Goal: Information Seeking & Learning: Check status

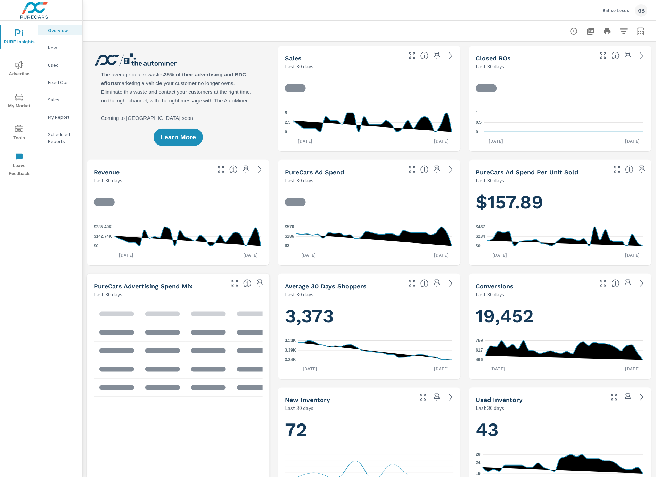
click at [18, 74] on span "Advertise" at bounding box center [18, 69] width 33 height 17
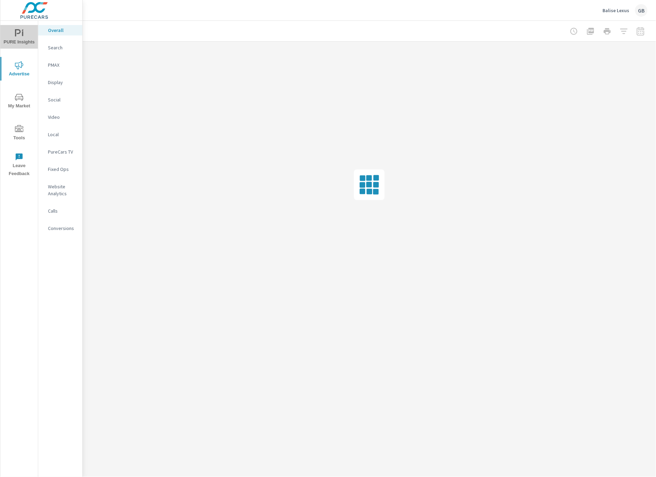
click at [25, 39] on span "PURE Insights" at bounding box center [18, 37] width 33 height 17
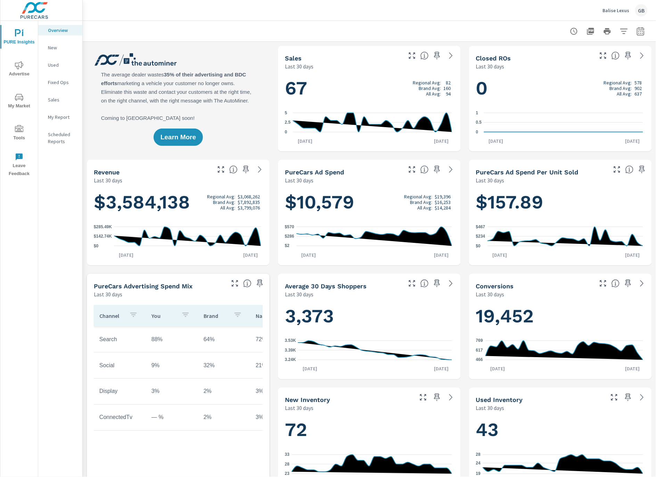
click at [637, 33] on icon "button" at bounding box center [641, 31] width 8 height 8
click at [599, 62] on select "Custom [DATE] Last week Last 7 days Last 14 days Last 30 days Last 45 days Last…" at bounding box center [580, 60] width 70 height 14
click at [545, 53] on select "Custom [DATE] Last week Last 7 days Last 14 days Last 30 days Last 45 days Last…" at bounding box center [580, 60] width 70 height 14
click at [586, 58] on select "Custom [DATE] Last week Last 7 days Last 14 days Last 30 days Last 45 days Last…" at bounding box center [580, 60] width 70 height 14
click at [545, 53] on select "Custom [DATE] Last week Last 7 days Last 14 days Last 30 days Last 45 days Last…" at bounding box center [580, 60] width 70 height 14
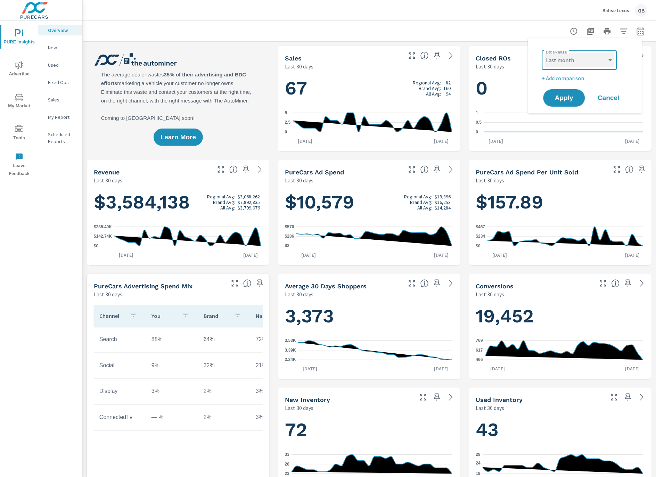
select select "Last 3 months"
click at [568, 98] on span "Apply" at bounding box center [564, 98] width 29 height 7
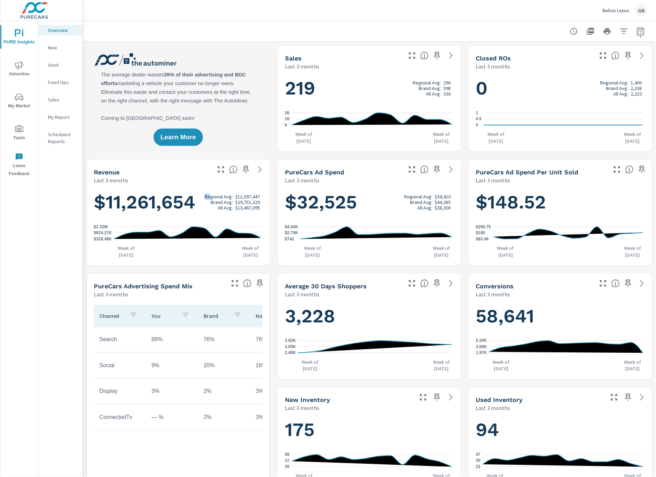
drag, startPoint x: 208, startPoint y: 195, endPoint x: 269, endPoint y: 196, distance: 60.8
click at [278, 193] on div "$32,525 Regional Avg: $39,410 Brand Avg: $44,385 All Avg: $38,300 $742 $2.79K $…" at bounding box center [369, 224] width 183 height 81
click at [30, 70] on span "Advertise" at bounding box center [18, 69] width 33 height 17
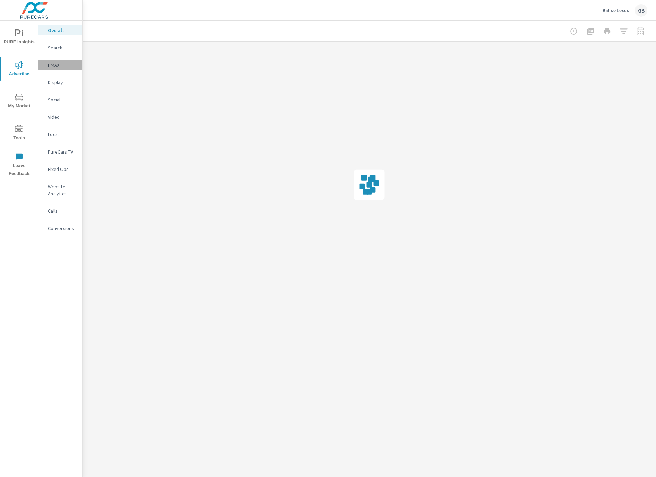
click at [58, 68] on p "PMAX" at bounding box center [62, 65] width 29 height 7
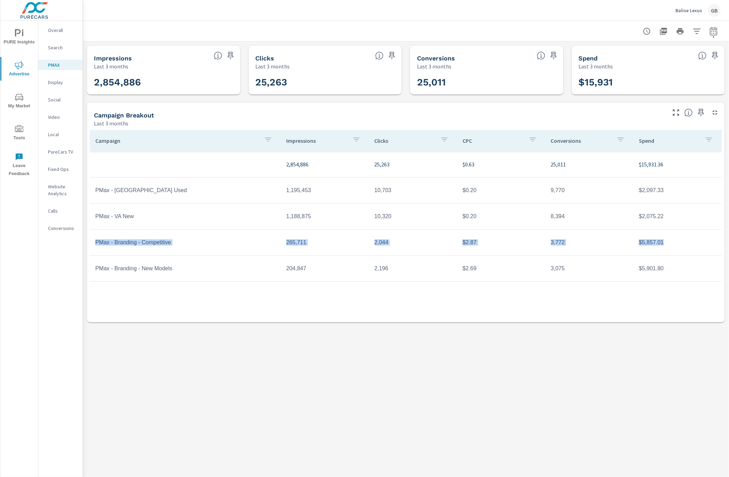
drag, startPoint x: 94, startPoint y: 243, endPoint x: 681, endPoint y: 251, distance: 587.5
click at [656, 251] on tr "PMax - Branding - Competitive 265,711 2,044 $2.87 3,772 $5,857.01" at bounding box center [406, 243] width 632 height 26
click at [656, 247] on td "$5,857.01" at bounding box center [677, 242] width 88 height 17
drag, startPoint x: 134, startPoint y: 244, endPoint x: 677, endPoint y: 244, distance: 542.6
click at [656, 244] on tr "PMax - Branding - Competitive 265,711 2,044 $2.87 3,772 $5,857.01" at bounding box center [406, 243] width 632 height 26
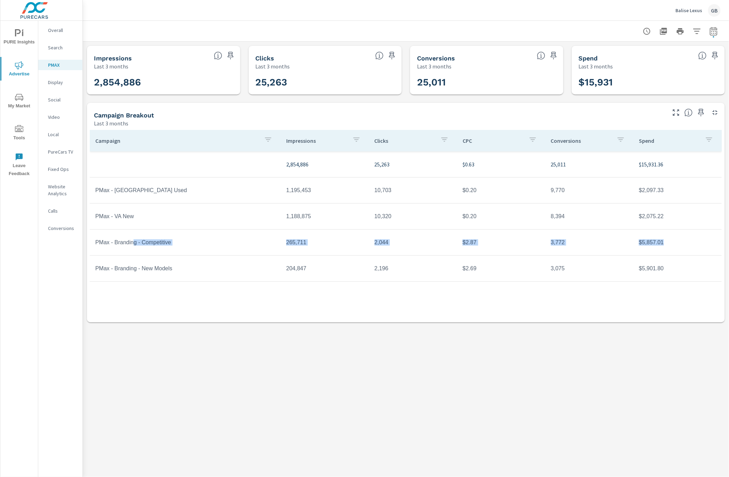
click at [656, 245] on td "$5,857.01" at bounding box center [677, 242] width 88 height 17
drag, startPoint x: 492, startPoint y: 244, endPoint x: 93, endPoint y: 243, distance: 398.7
click at [93, 243] on tr "PMax - Branding - Competitive 265,711 2,044 $2.87 3,772 $5,857.01" at bounding box center [406, 243] width 632 height 26
click at [19, 104] on span "My Market" at bounding box center [18, 101] width 33 height 17
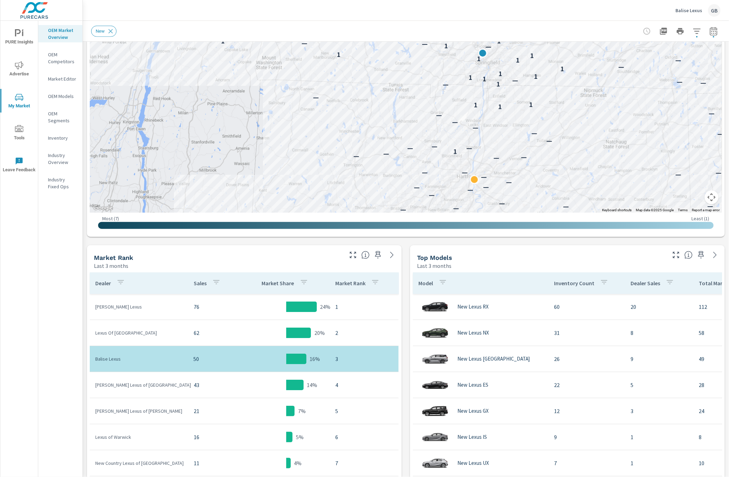
scroll to position [157, 0]
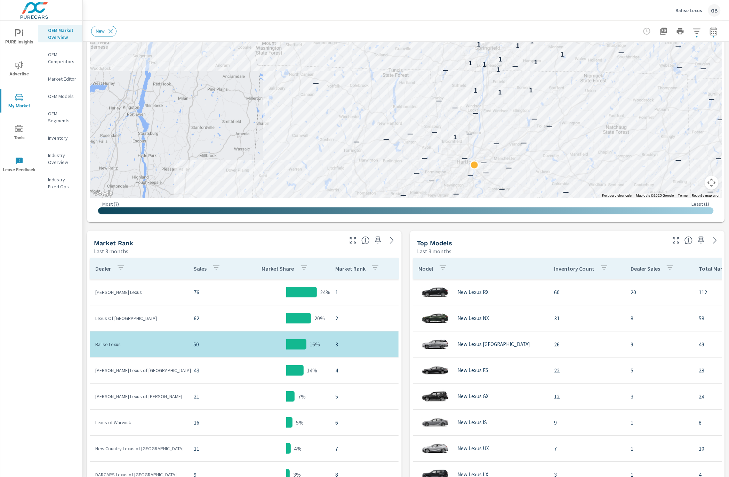
click at [18, 70] on span "Advertise" at bounding box center [18, 69] width 33 height 17
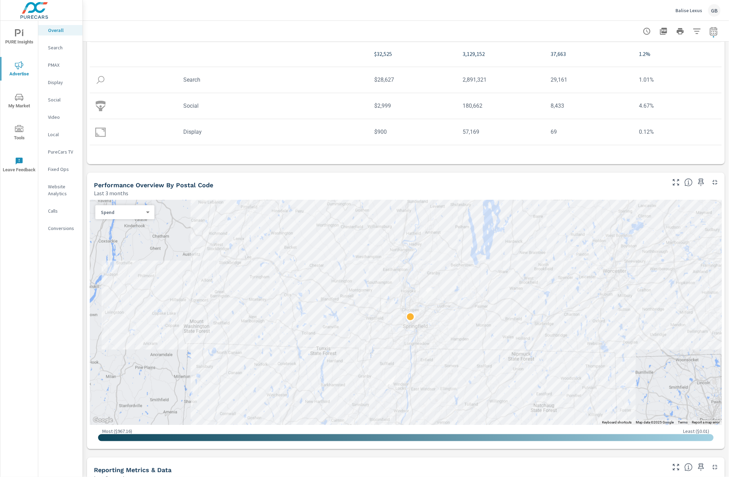
scroll to position [106, 0]
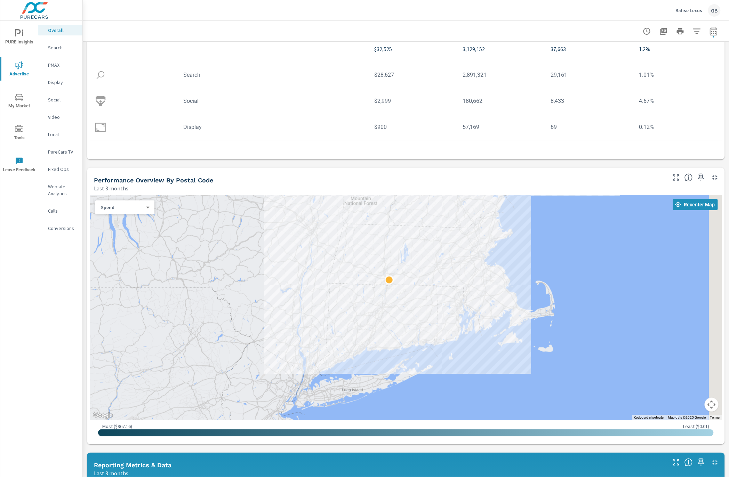
drag, startPoint x: 619, startPoint y: 395, endPoint x: 454, endPoint y: 341, distance: 174.2
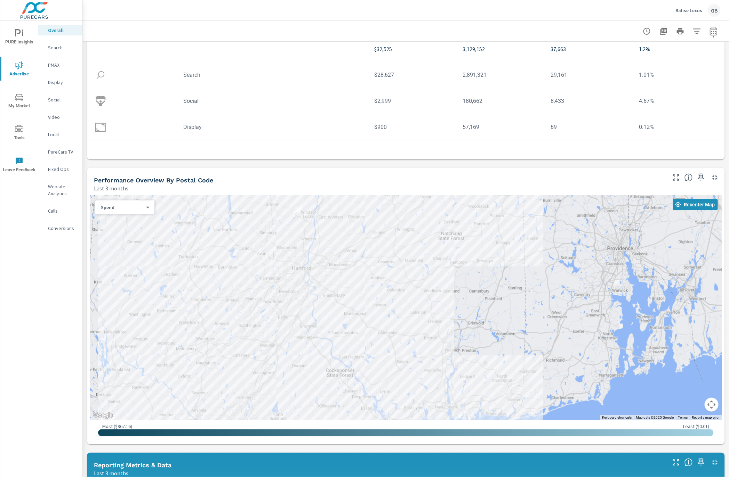
drag, startPoint x: 338, startPoint y: 317, endPoint x: 471, endPoint y: 360, distance: 140.4
click at [472, 357] on div at bounding box center [406, 307] width 632 height 225
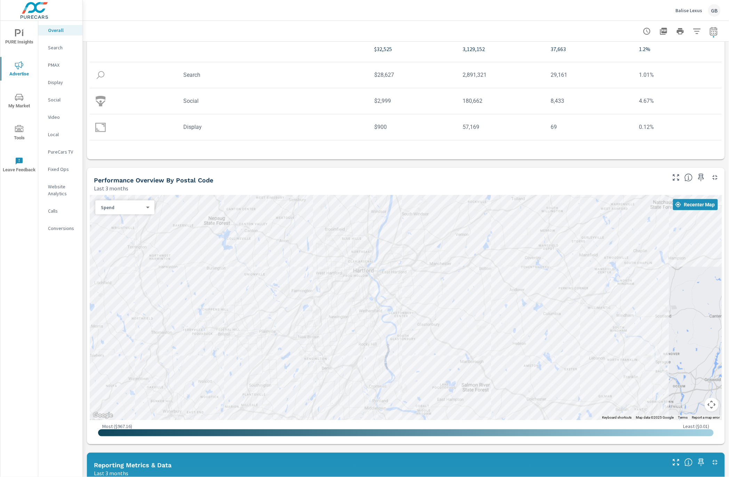
drag, startPoint x: 330, startPoint y: 308, endPoint x: 444, endPoint y: 347, distance: 119.7
click at [444, 347] on div at bounding box center [406, 307] width 632 height 225
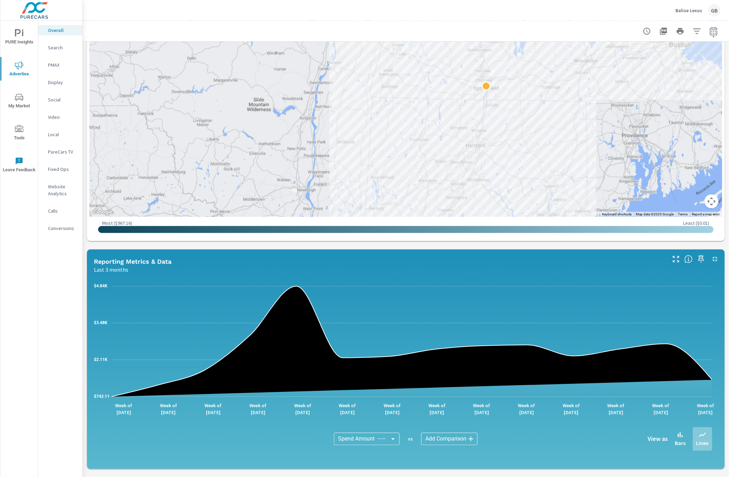
scroll to position [348, 0]
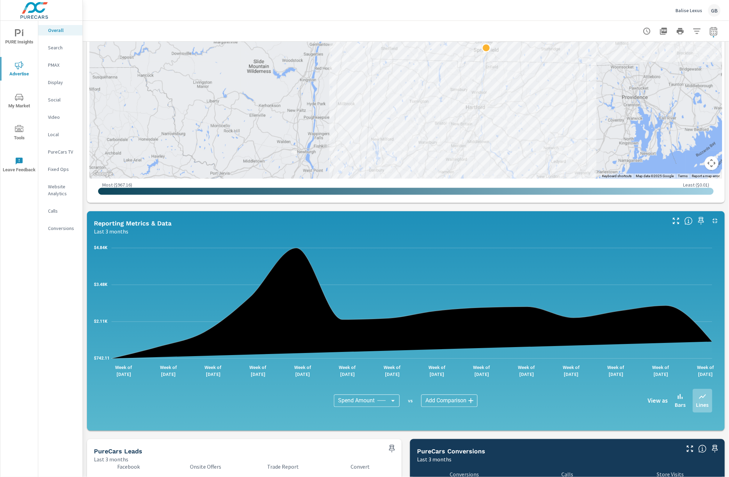
click at [443, 402] on body "PURE Insights Advertise My Market Tools Leave Feedback Overall Search PMAX Disp…" at bounding box center [364, 238] width 729 height 477
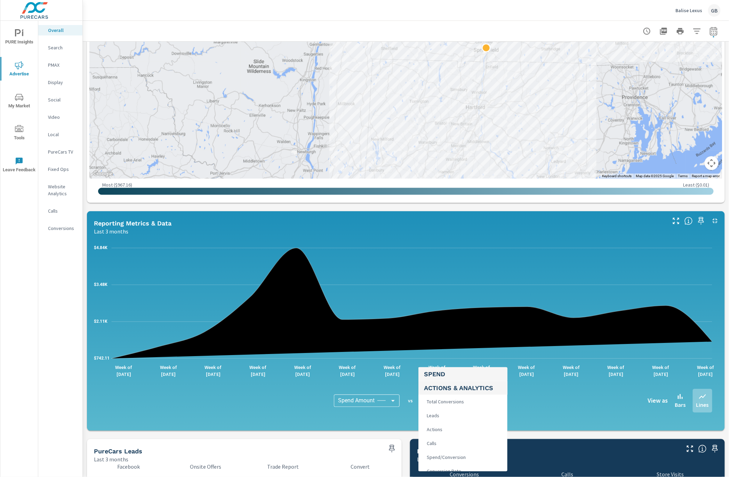
scroll to position [116, 0]
click at [444, 410] on li "Leads" at bounding box center [462, 411] width 89 height 14
type input "Leads"
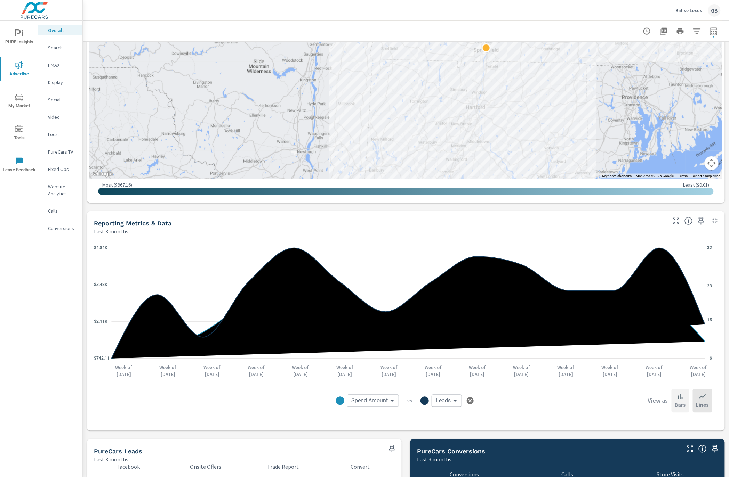
click at [656, 398] on icon at bounding box center [680, 397] width 5 height 5
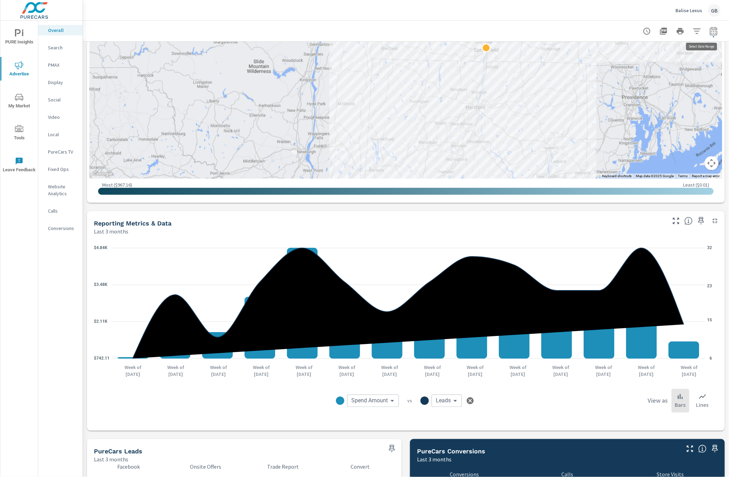
click at [656, 33] on icon "button" at bounding box center [713, 32] width 5 height 3
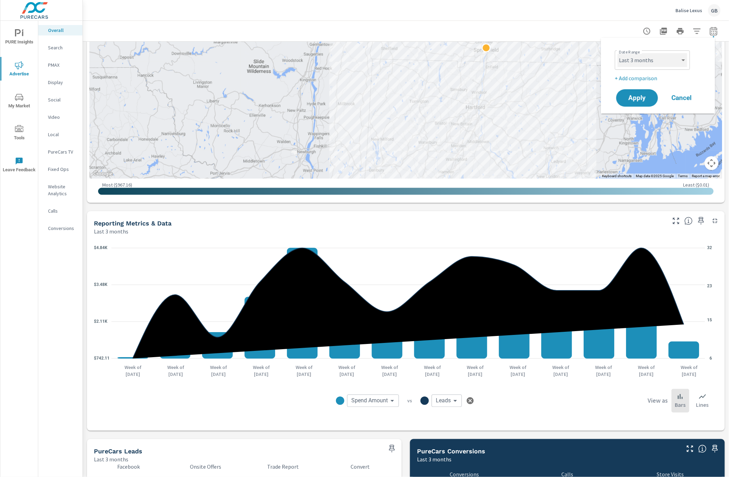
click at [656, 58] on select "Custom [DATE] Last week Last 7 days Last 14 days Last 30 days Last 45 days Last…" at bounding box center [652, 60] width 70 height 14
click at [617, 53] on select "Custom [DATE] Last week Last 7 days Last 14 days Last 30 days Last 45 days Last…" at bounding box center [652, 60] width 70 height 14
select select "Year to date"
click at [637, 96] on span "Apply" at bounding box center [637, 98] width 29 height 7
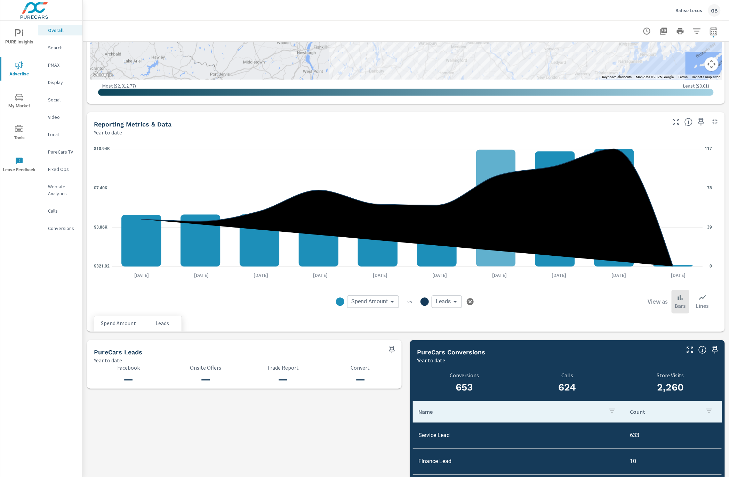
scroll to position [340, 0]
